Goal: Check status: Check status

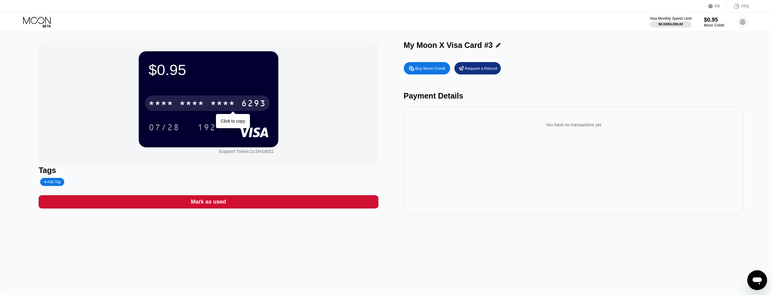
click at [235, 104] on div "* * * *" at bounding box center [222, 104] width 25 height 10
click at [235, 104] on div "2441" at bounding box center [222, 104] width 25 height 10
click at [235, 104] on div "* * * *" at bounding box center [222, 104] width 25 height 10
click at [235, 104] on div "2441" at bounding box center [222, 104] width 25 height 10
click at [206, 103] on div "* * * * * * * * * * * * 6293" at bounding box center [207, 102] width 125 height 15
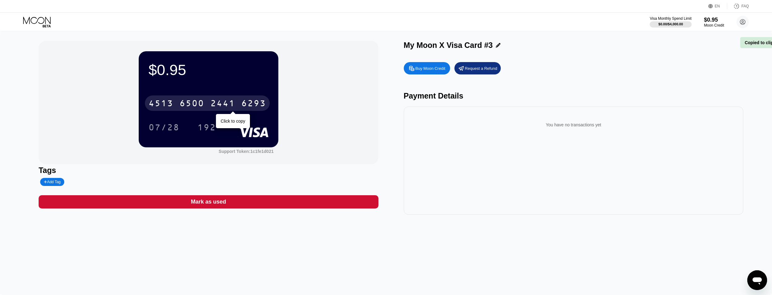
click at [206, 103] on div "4513 6500 2441 6293" at bounding box center [207, 102] width 125 height 15
click at [206, 103] on div "* * * * * * * * * * * * 6293" at bounding box center [207, 102] width 125 height 15
